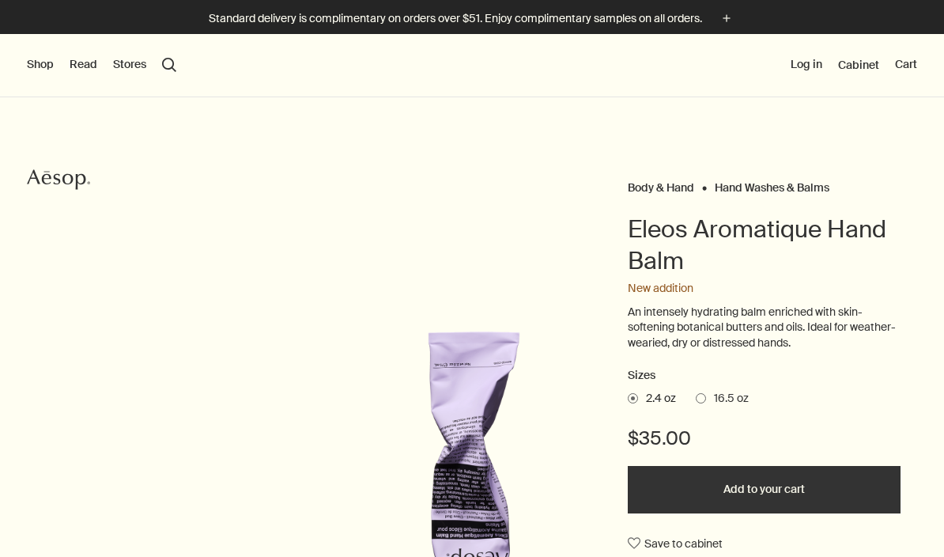
click at [41, 70] on button "Shop" at bounding box center [40, 65] width 27 height 16
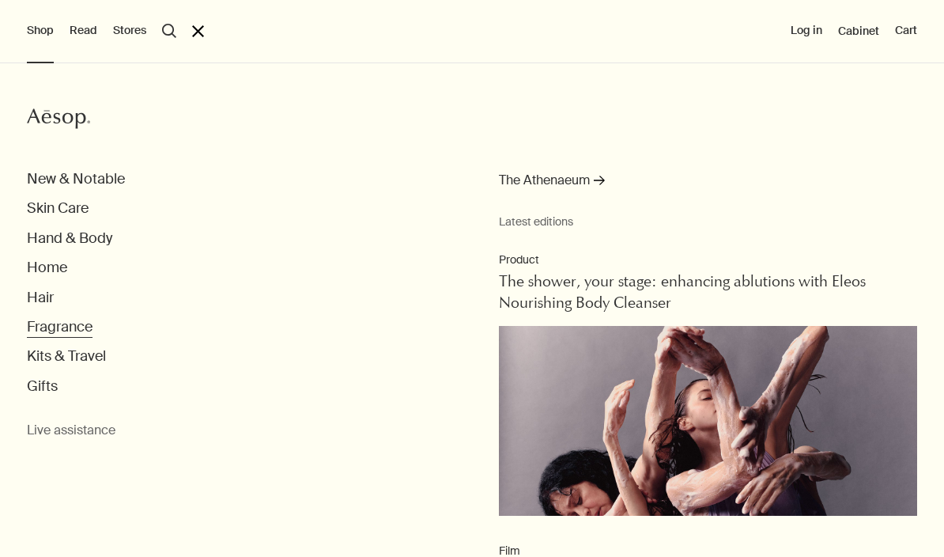
click at [43, 330] on button "Fragrance" at bounding box center [60, 327] width 66 height 18
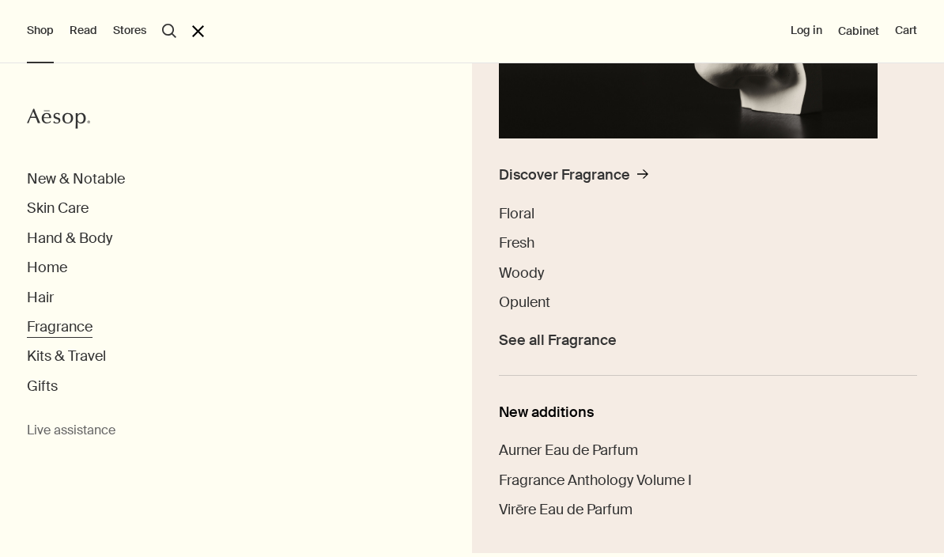
scroll to position [319, 0]
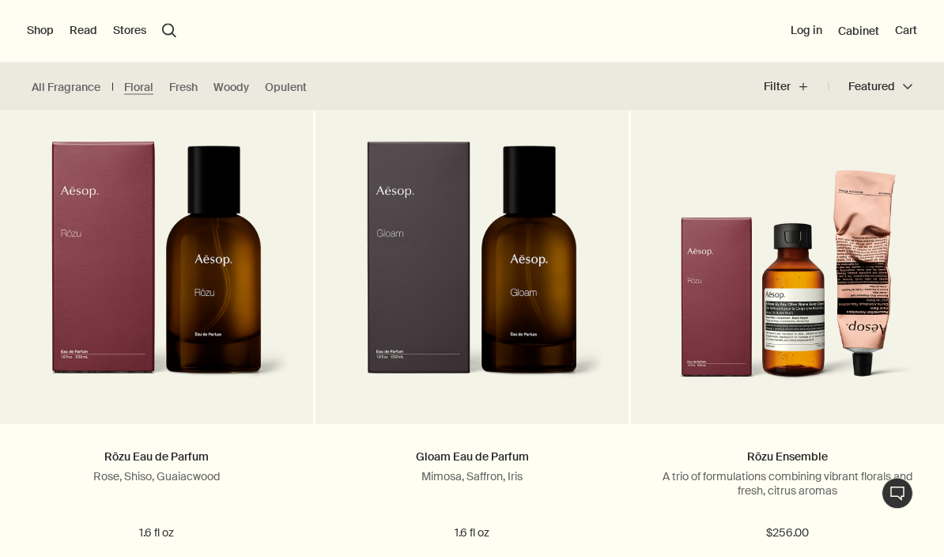
scroll to position [432, 0]
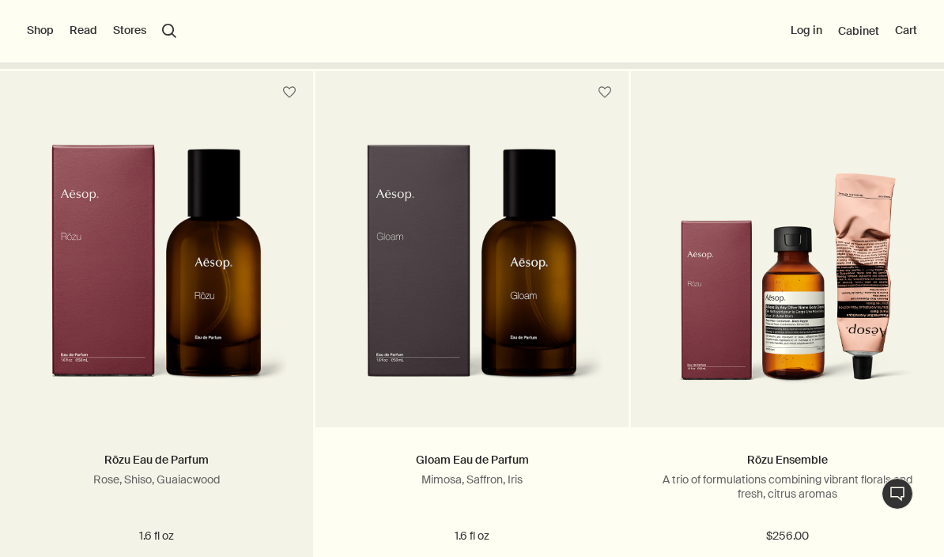
click at [111, 294] on img at bounding box center [157, 273] width 266 height 259
click at [109, 283] on img at bounding box center [157, 273] width 266 height 259
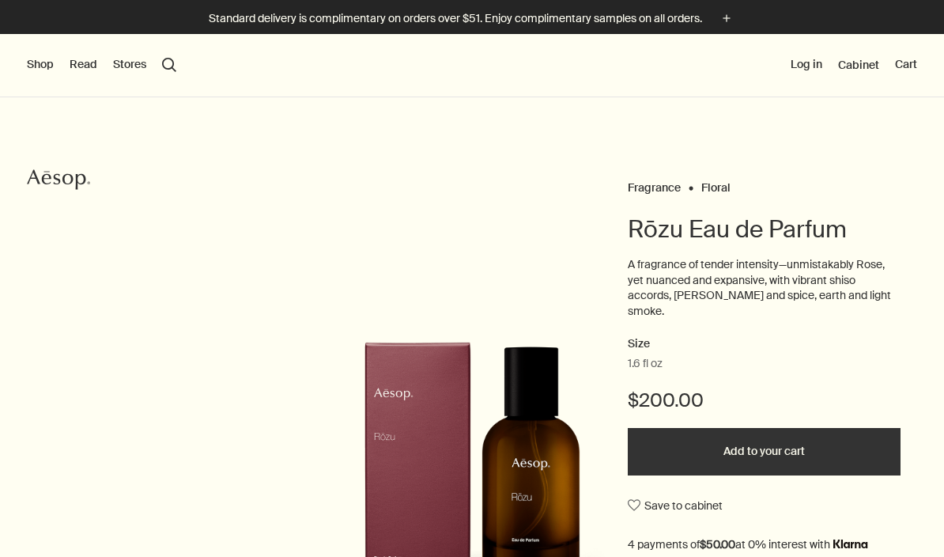
click at [40, 66] on button "Shop" at bounding box center [40, 65] width 27 height 16
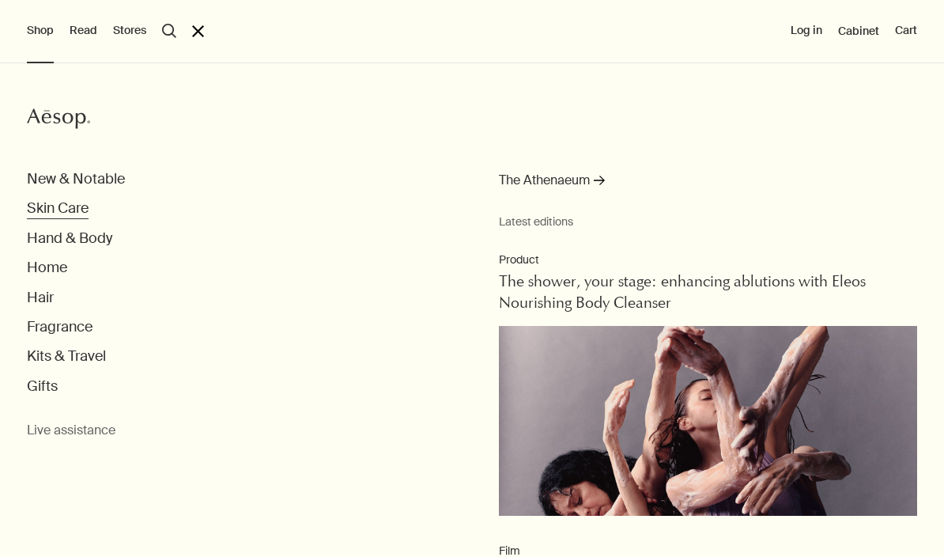
click at [43, 212] on button "Skin Care" at bounding box center [58, 208] width 62 height 18
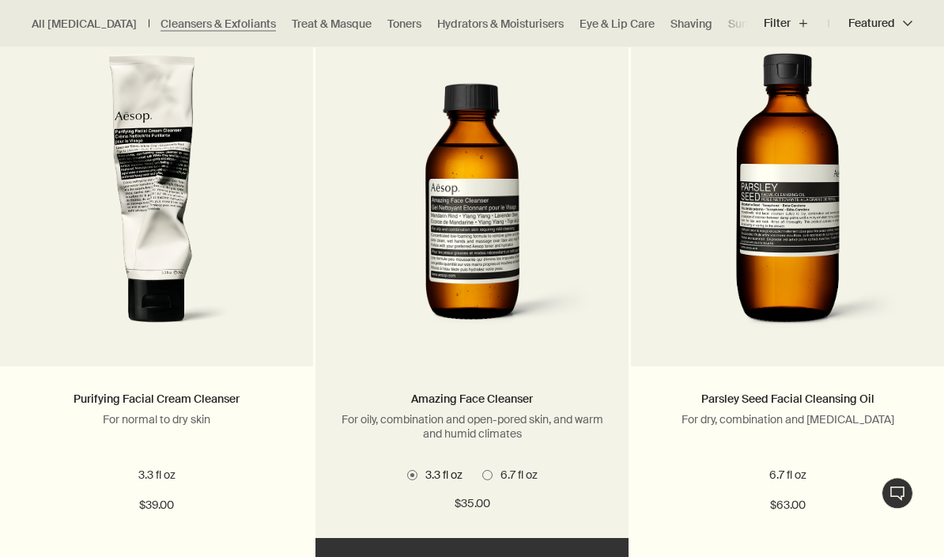
scroll to position [1069, 0]
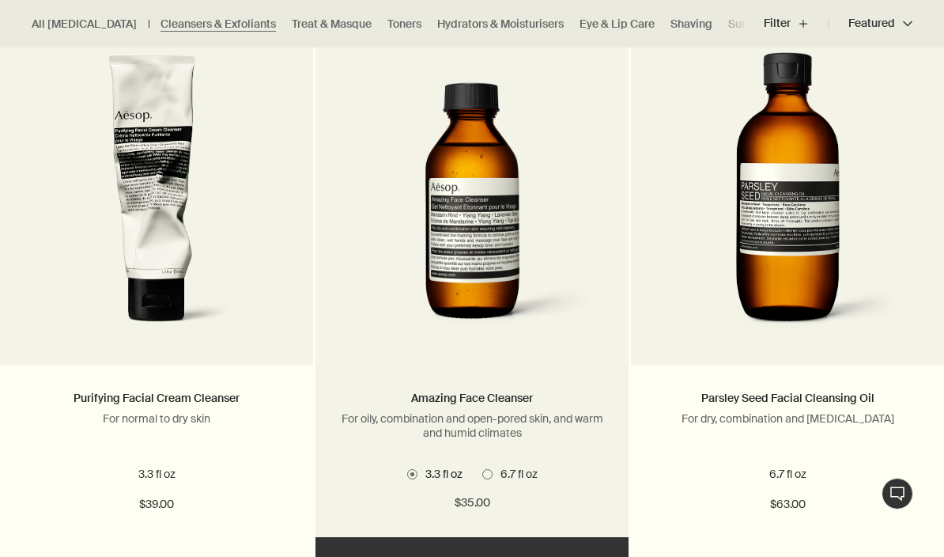
click at [502, 475] on span "6.7 fl oz" at bounding box center [515, 473] width 45 height 14
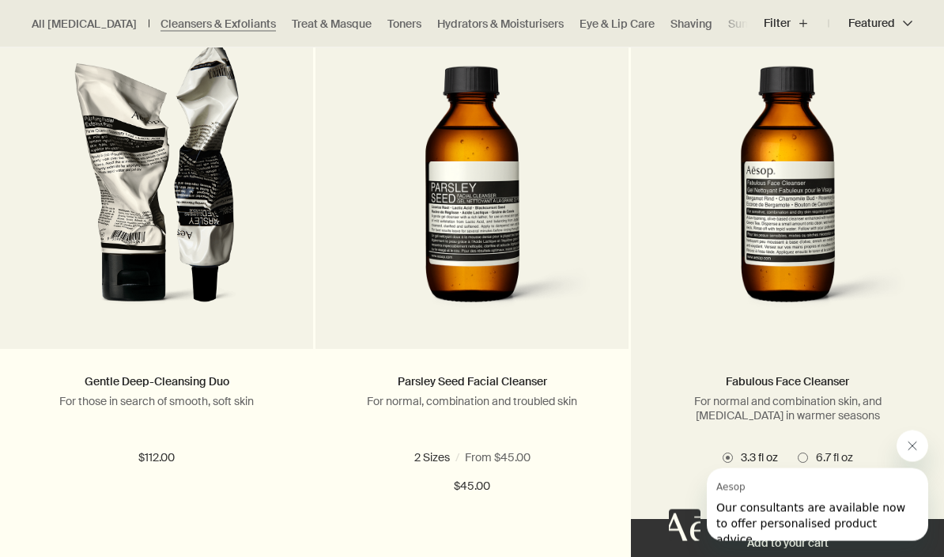
scroll to position [511, 0]
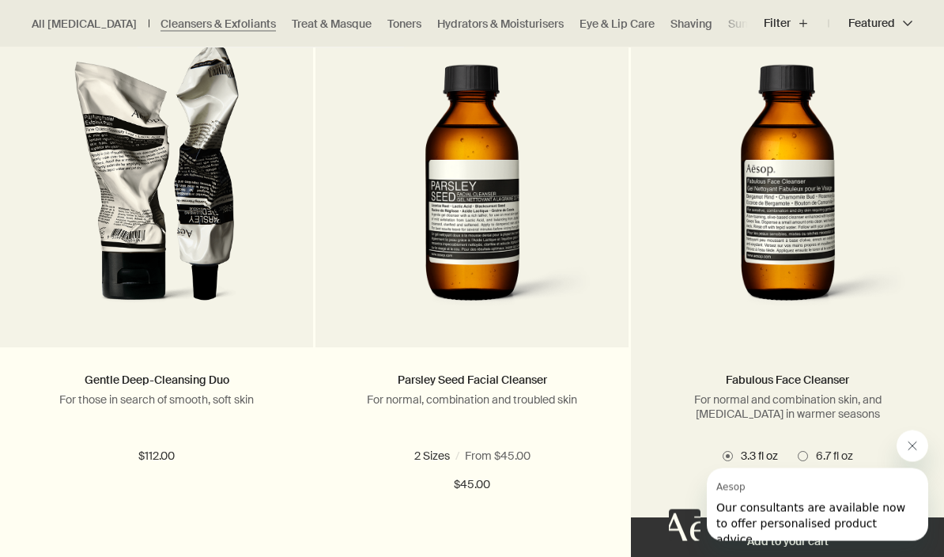
click at [805, 458] on span at bounding box center [803, 456] width 10 height 10
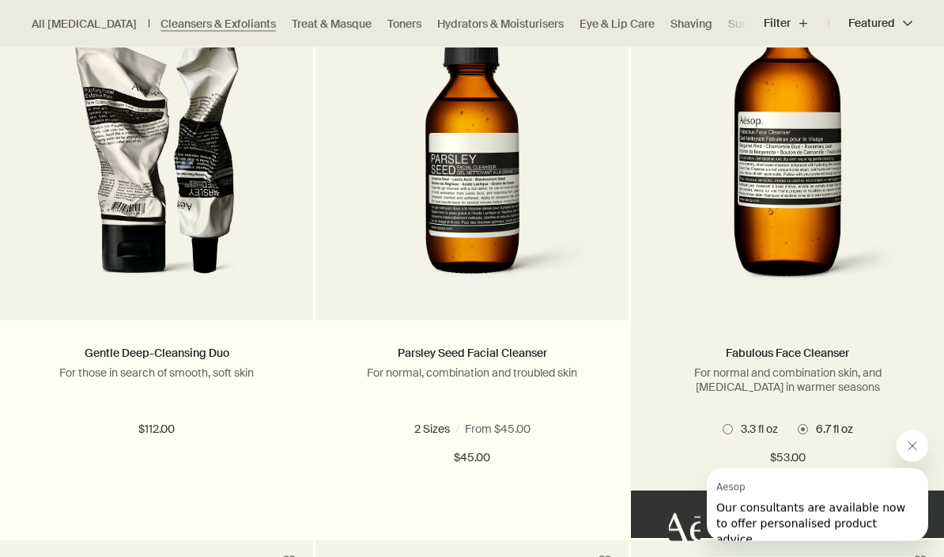
scroll to position [567, 0]
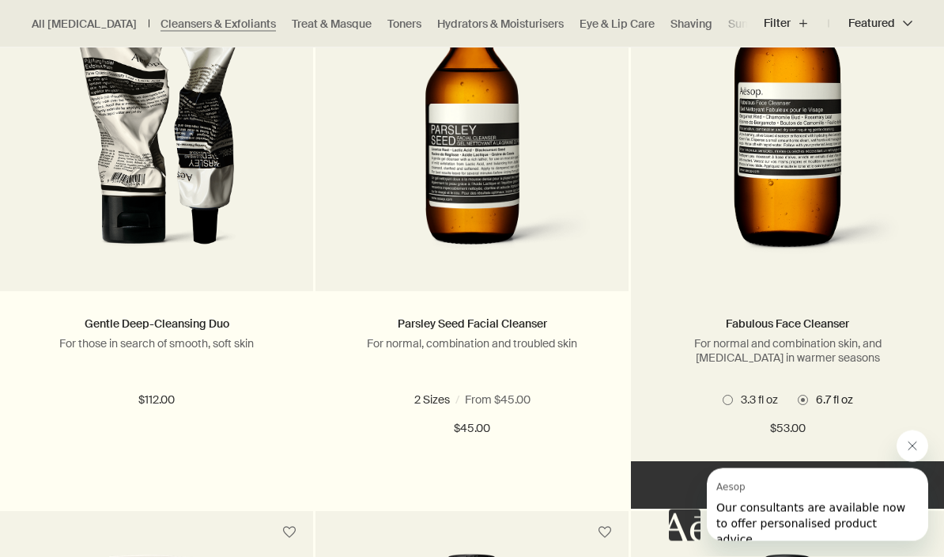
click at [748, 261] on img at bounding box center [787, 123] width 251 height 289
